Goal: Information Seeking & Learning: Learn about a topic

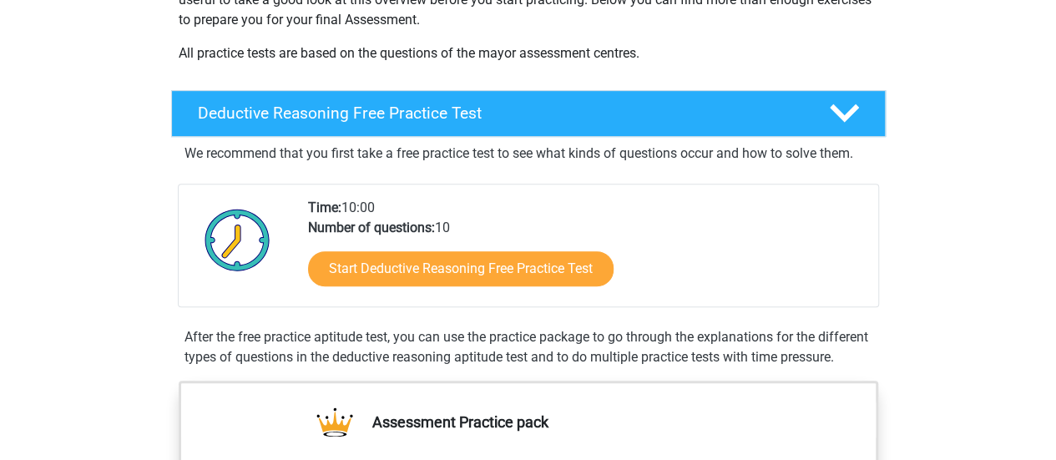
scroll to position [324, 0]
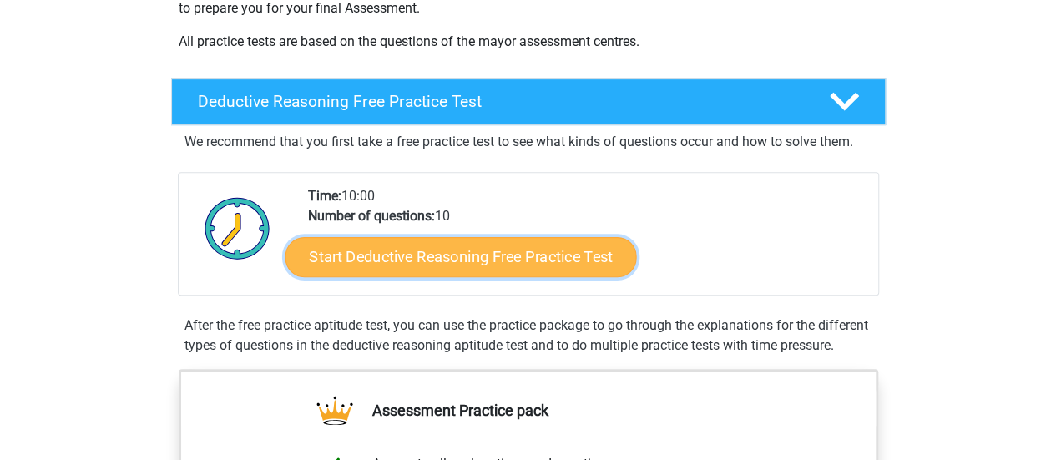
click at [566, 255] on link "Start Deductive Reasoning Free Practice Test" at bounding box center [460, 256] width 351 height 40
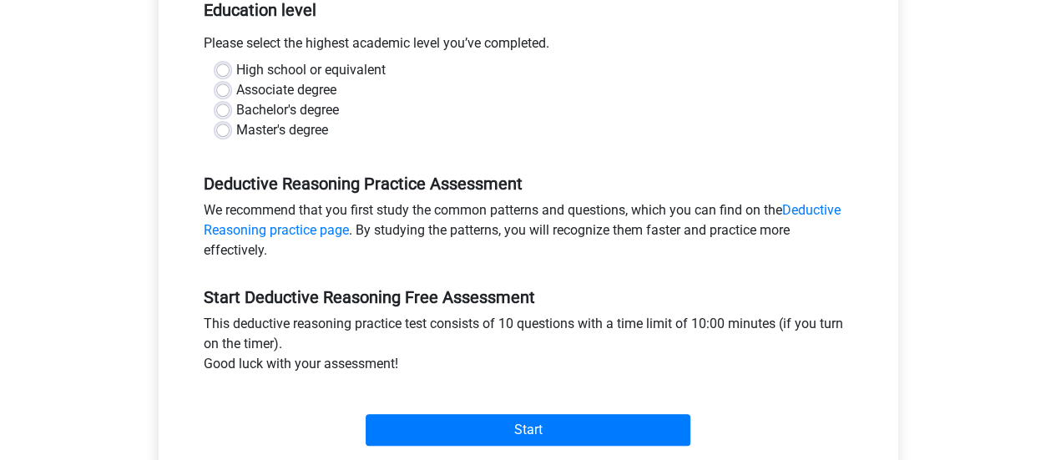
scroll to position [366, 0]
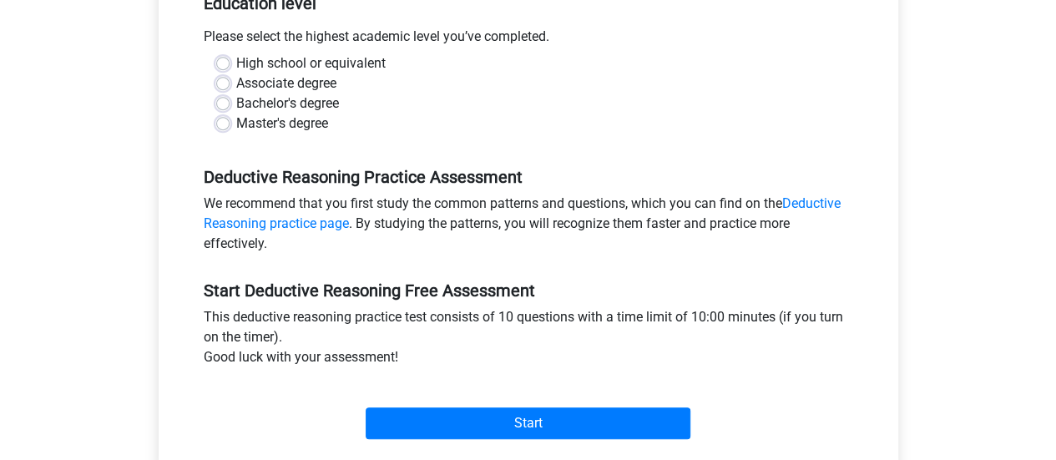
click at [236, 59] on label "High school or equivalent" at bounding box center [310, 63] width 149 height 20
click at [223, 59] on input "High school or equivalent" at bounding box center [222, 61] width 13 height 17
radio input "true"
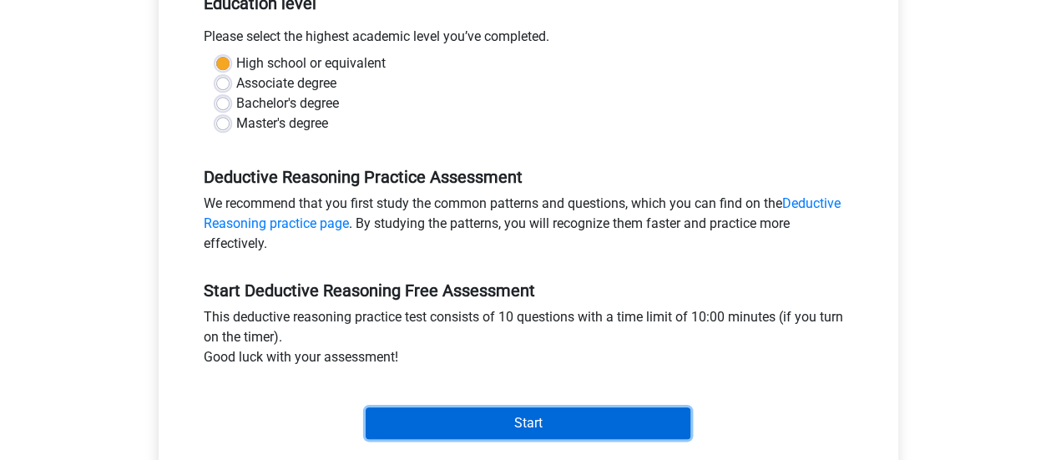
click at [557, 419] on input "Start" at bounding box center [528, 423] width 325 height 32
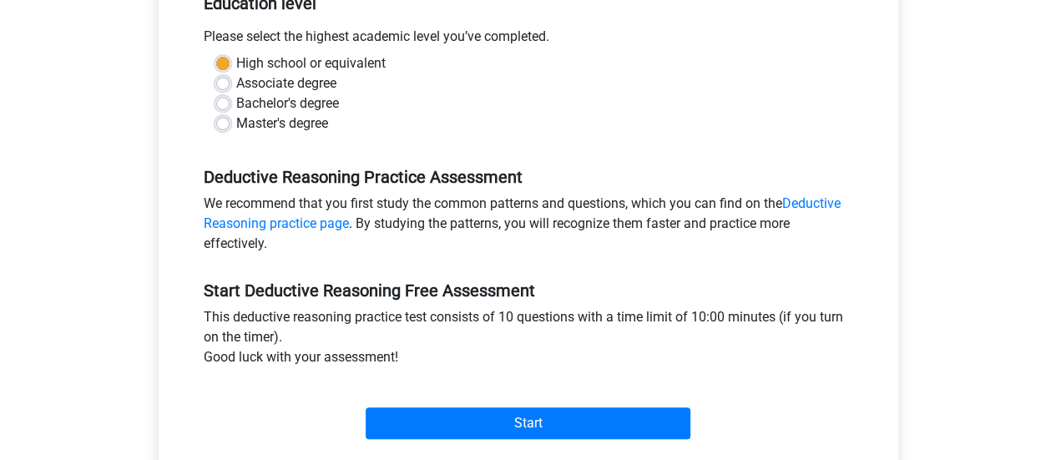
scroll to position [365, 0]
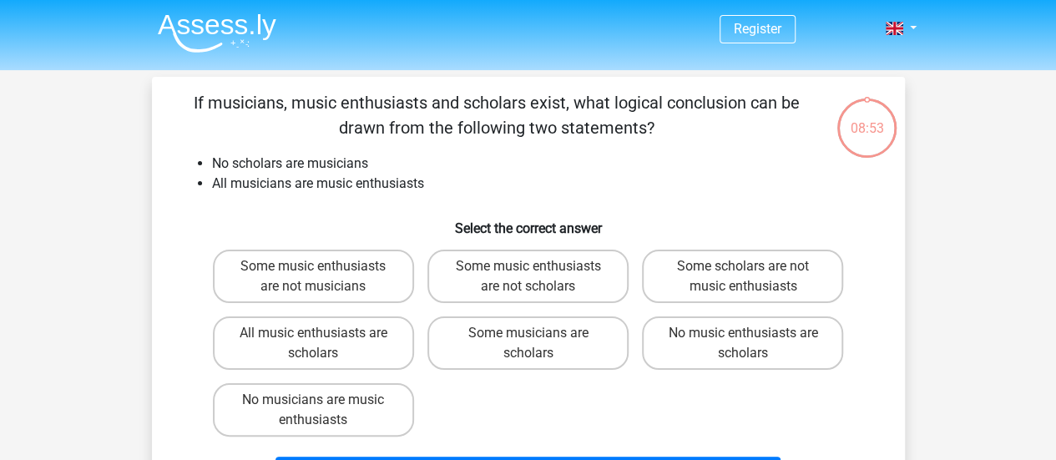
drag, startPoint x: 538, startPoint y: 415, endPoint x: 432, endPoint y: 376, distance: 112.0
click at [432, 376] on div "Some music enthusiasts are not musicians Some music enthusiasts are not scholar…" at bounding box center [528, 343] width 644 height 200
click at [689, 336] on label "No music enthusiasts are scholars" at bounding box center [742, 342] width 201 height 53
click at [743, 336] on input "No music enthusiasts are scholars" at bounding box center [748, 338] width 11 height 11
radio input "true"
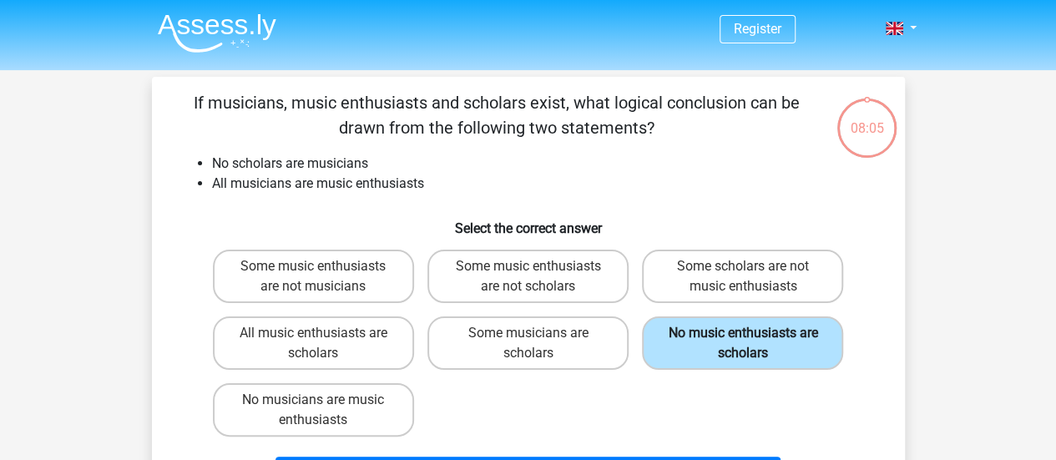
click at [728, 341] on label "No music enthusiasts are scholars" at bounding box center [742, 342] width 201 height 53
click at [743, 341] on input "No music enthusiasts are scholars" at bounding box center [748, 338] width 11 height 11
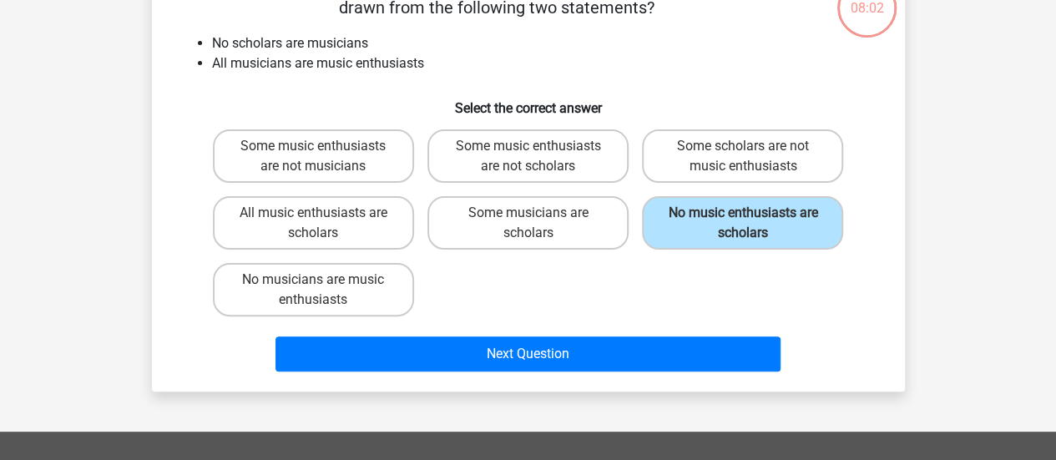
scroll to position [154, 0]
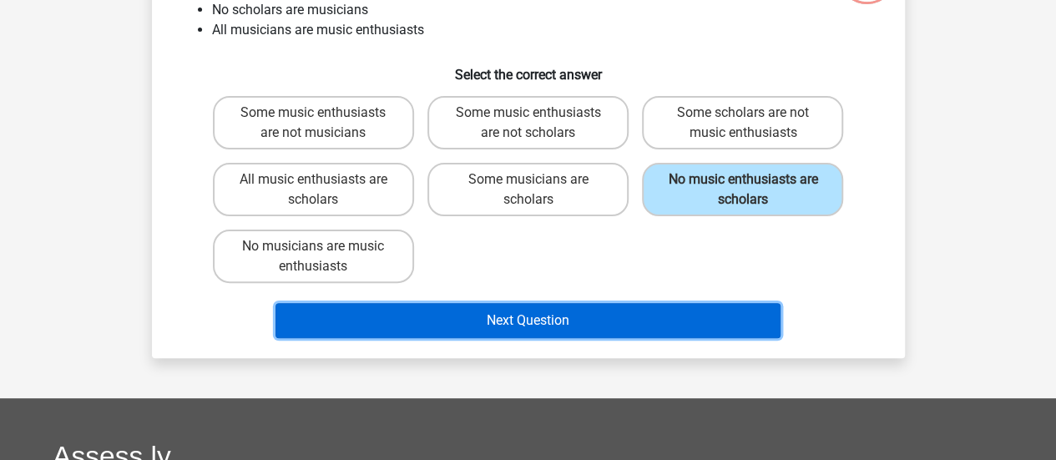
click at [523, 326] on button "Next Question" at bounding box center [527, 320] width 505 height 35
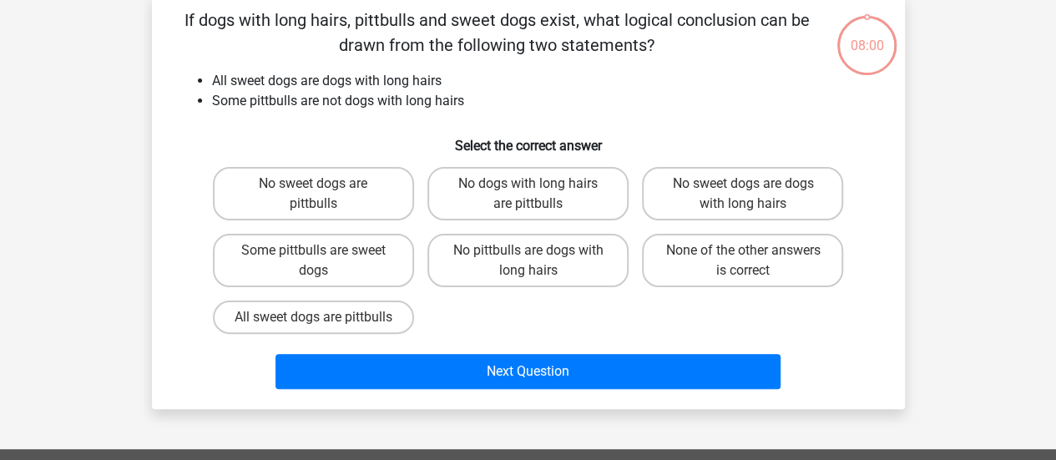
scroll to position [77, 0]
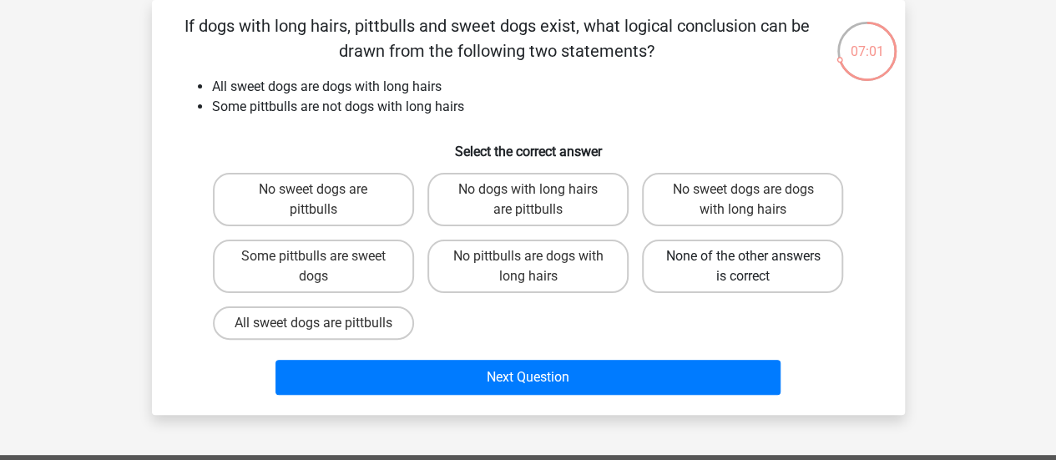
click at [692, 276] on label "None of the other answers is correct" at bounding box center [742, 266] width 201 height 53
click at [743, 267] on input "None of the other answers is correct" at bounding box center [748, 261] width 11 height 11
radio input "true"
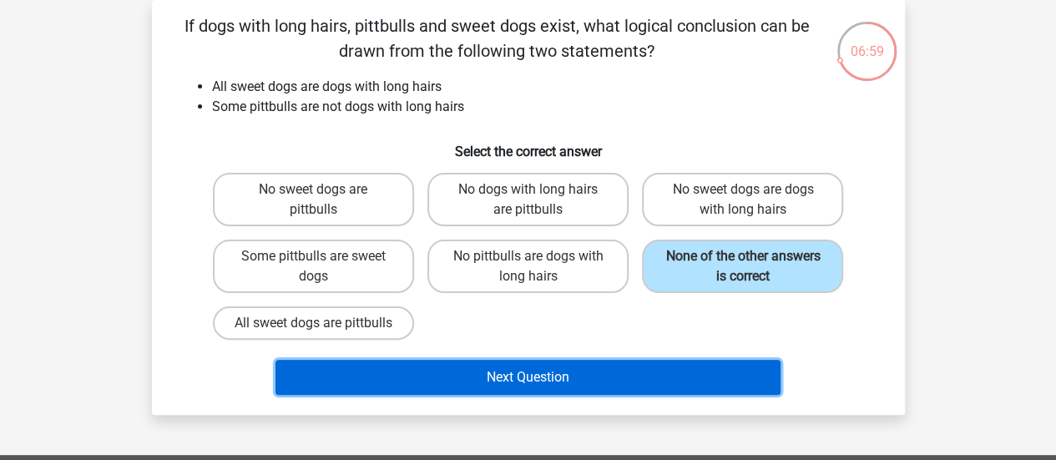
click at [596, 395] on button "Next Question" at bounding box center [527, 377] width 505 height 35
